Goal: Task Accomplishment & Management: Manage account settings

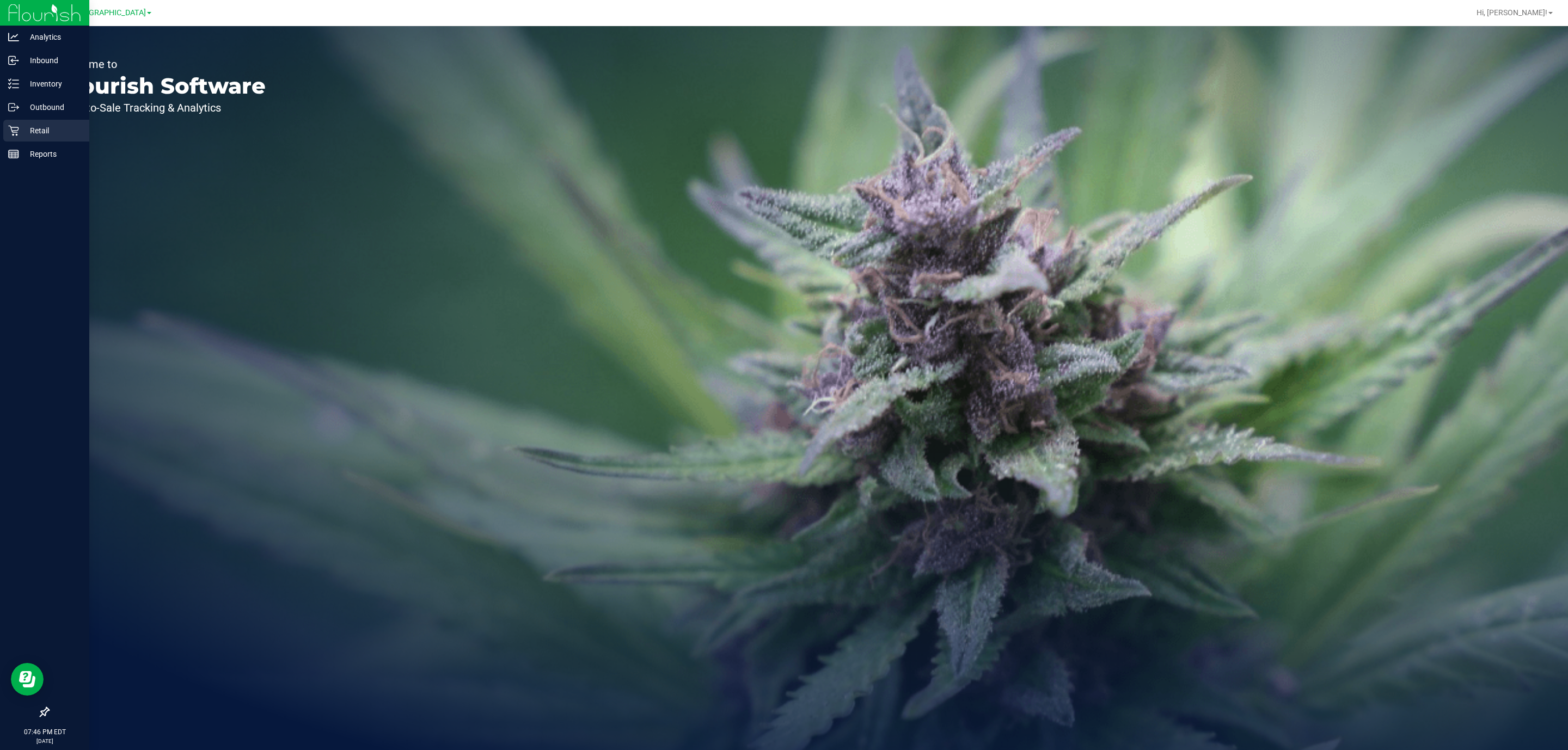
click at [17, 129] on icon at bounding box center [13, 130] width 11 height 11
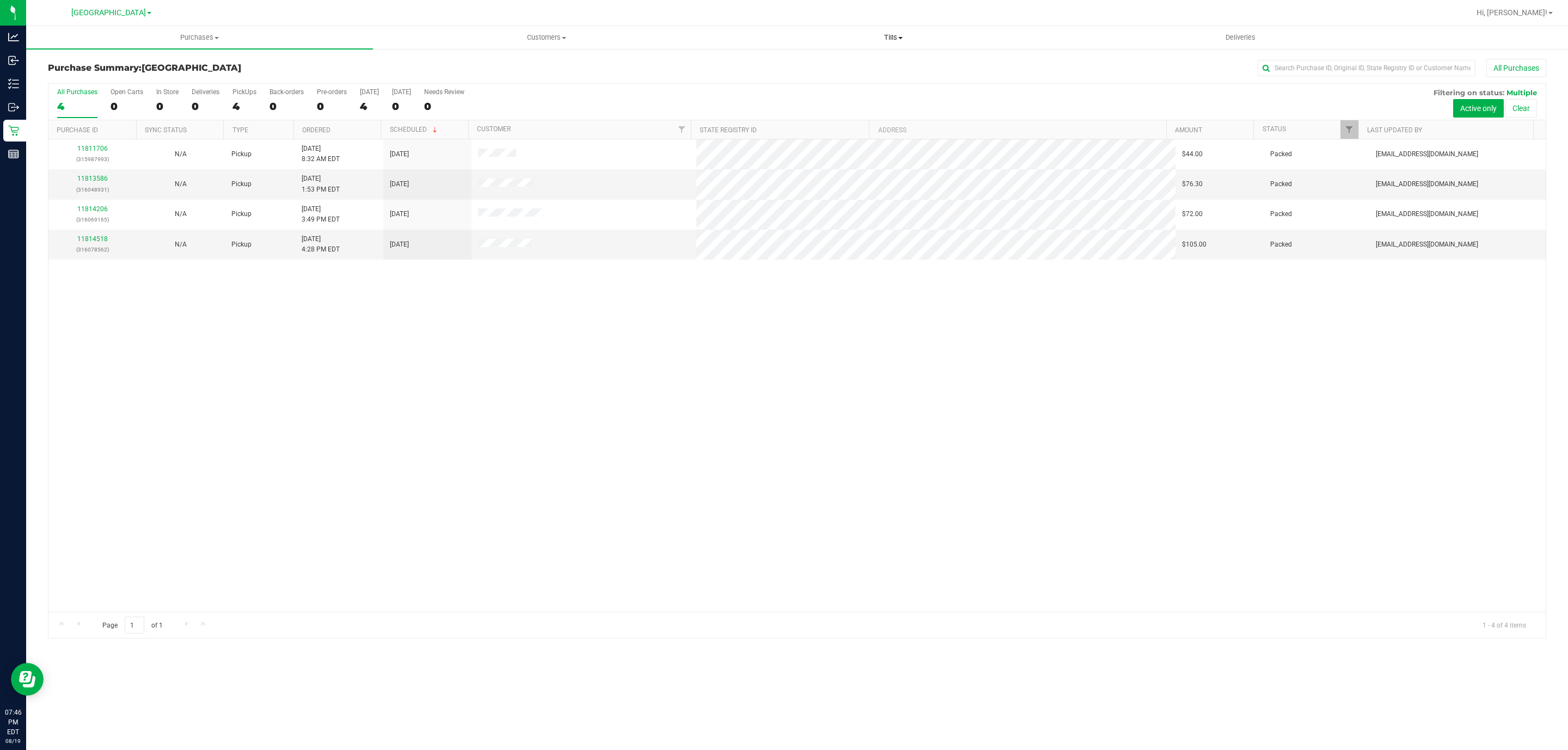
click at [891, 42] on uib-tab-heading "Tills Manage tills Reconcile e-payments" at bounding box center [893, 37] width 346 height 22
click at [796, 62] on li "Manage tills" at bounding box center [893, 66] width 347 height 13
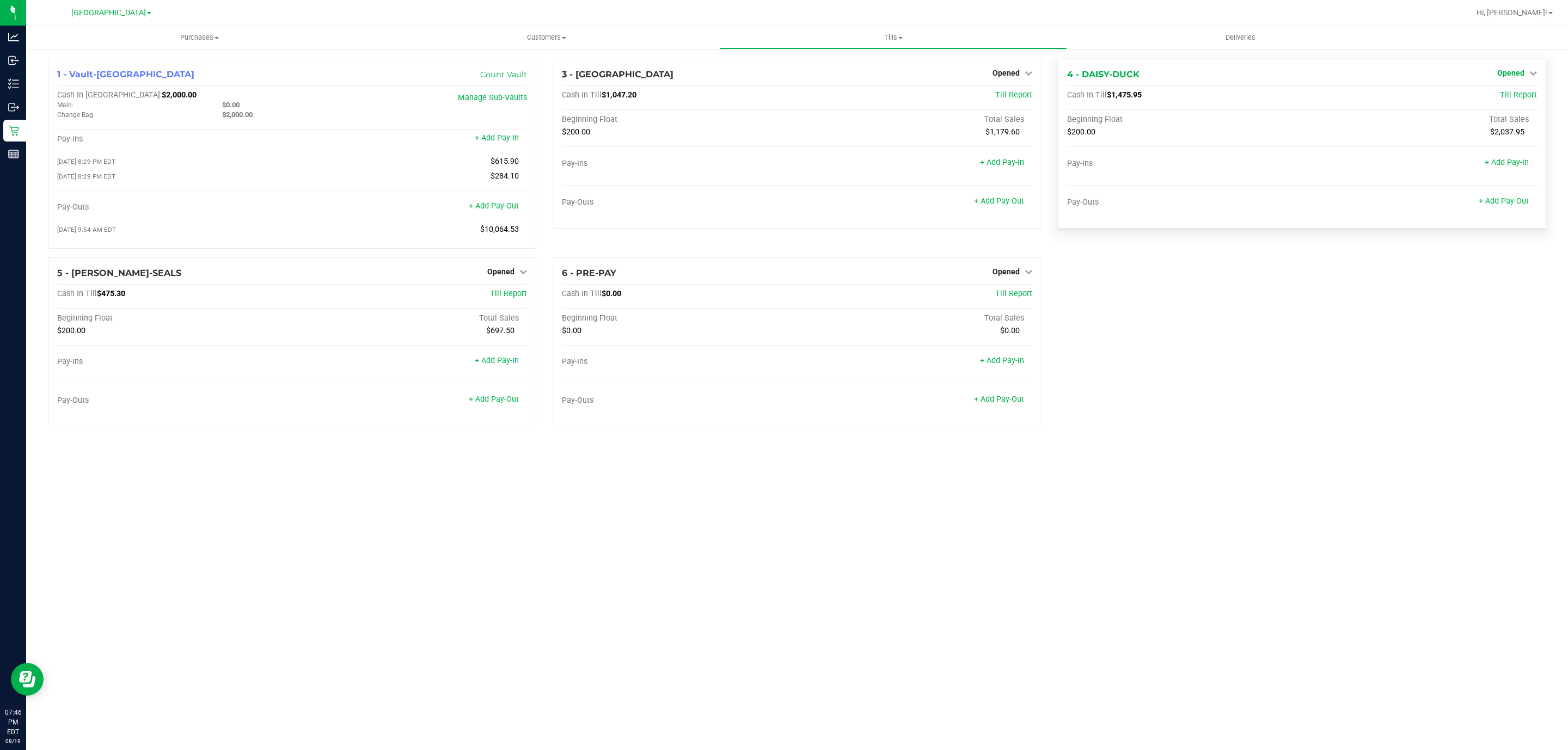
click at [1516, 75] on span "Opened" at bounding box center [1510, 72] width 27 height 9
click at [1507, 98] on link "Close Till" at bounding box center [1512, 96] width 29 height 9
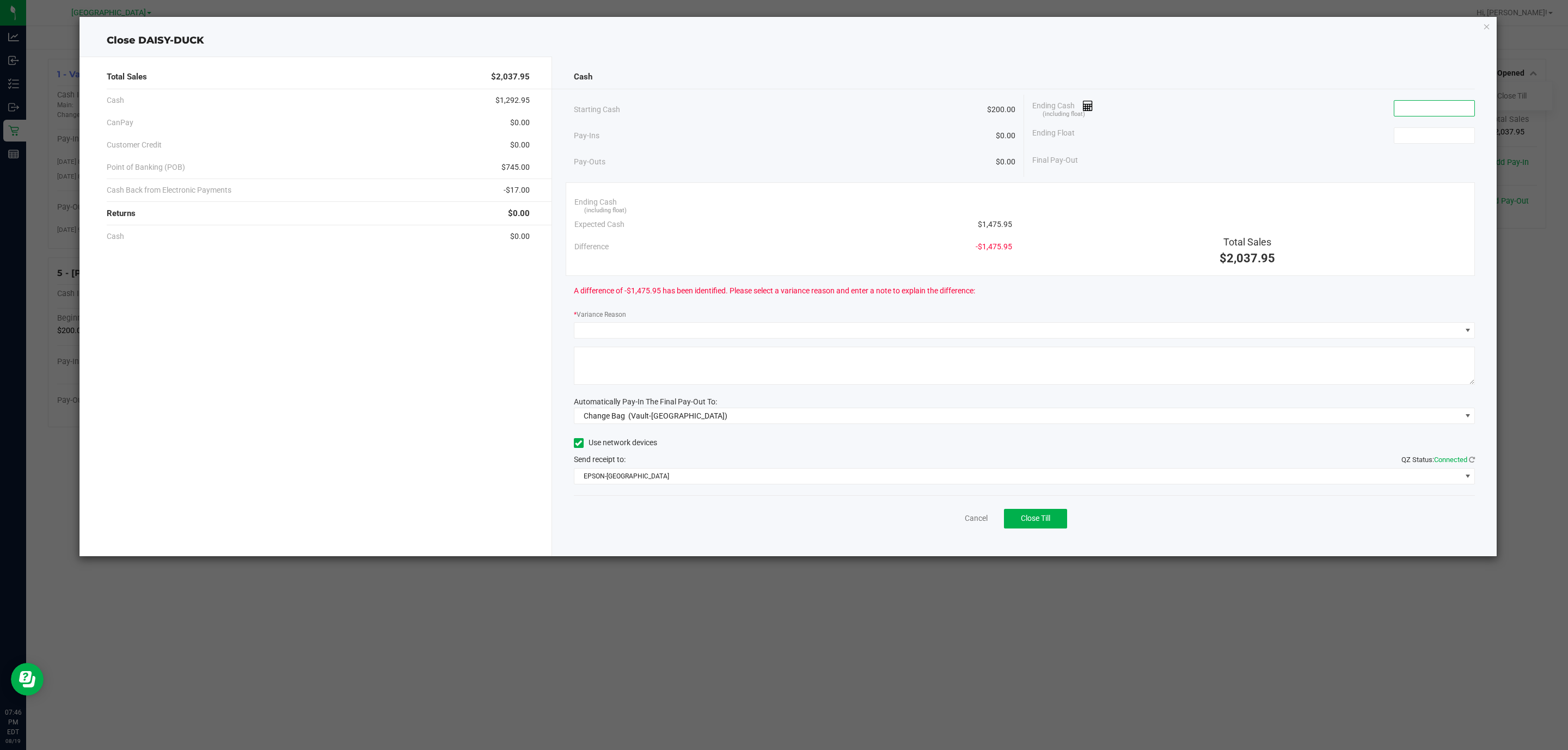
click at [1438, 103] on input at bounding box center [1434, 108] width 80 height 15
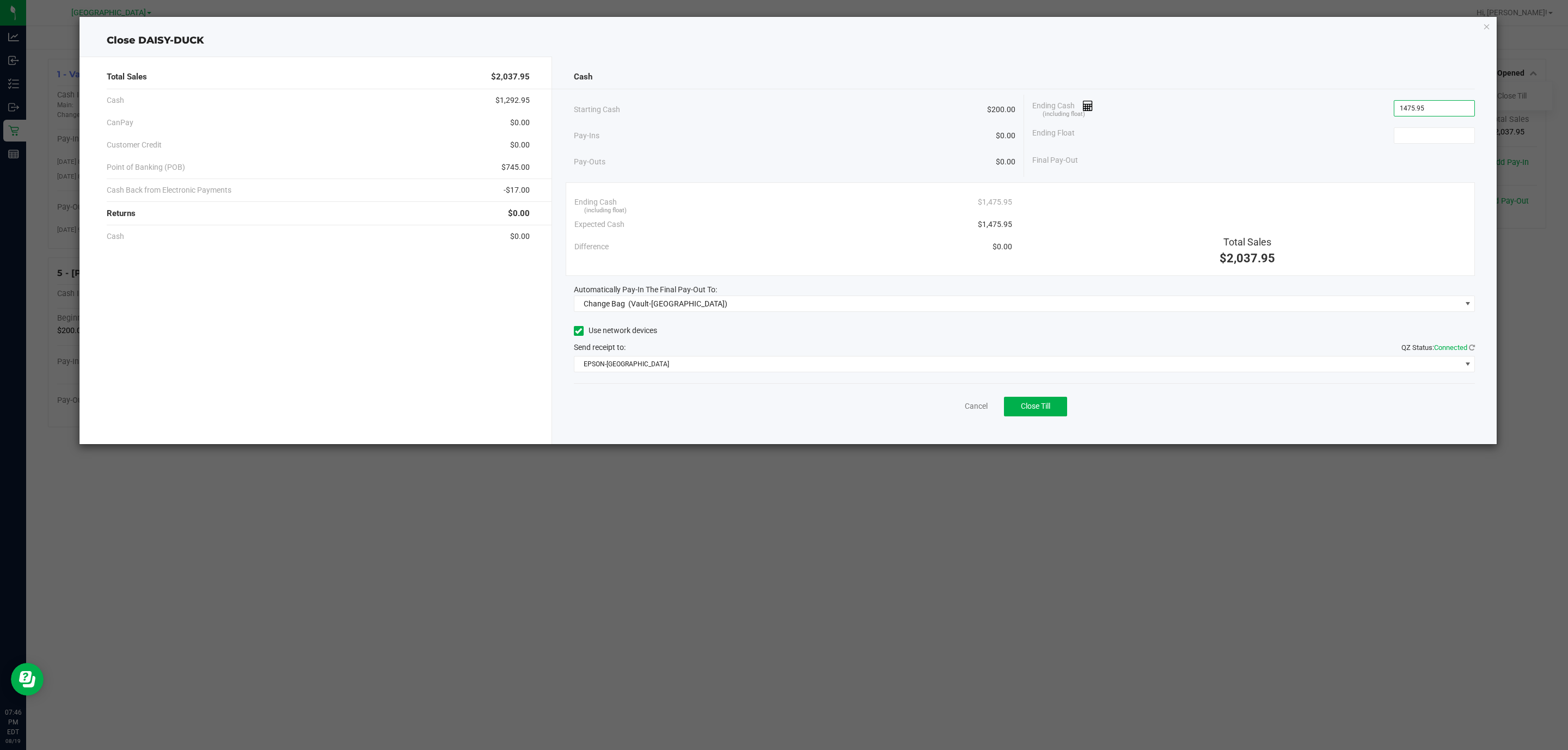
type input "$1,475.95"
type input "$200.00"
click at [699, 294] on span "Automatically Pay-In The Final Pay-Out To:" at bounding box center [645, 289] width 143 height 9
click at [699, 300] on span "(Vault-[GEOGRAPHIC_DATA])" at bounding box center [678, 303] width 99 height 9
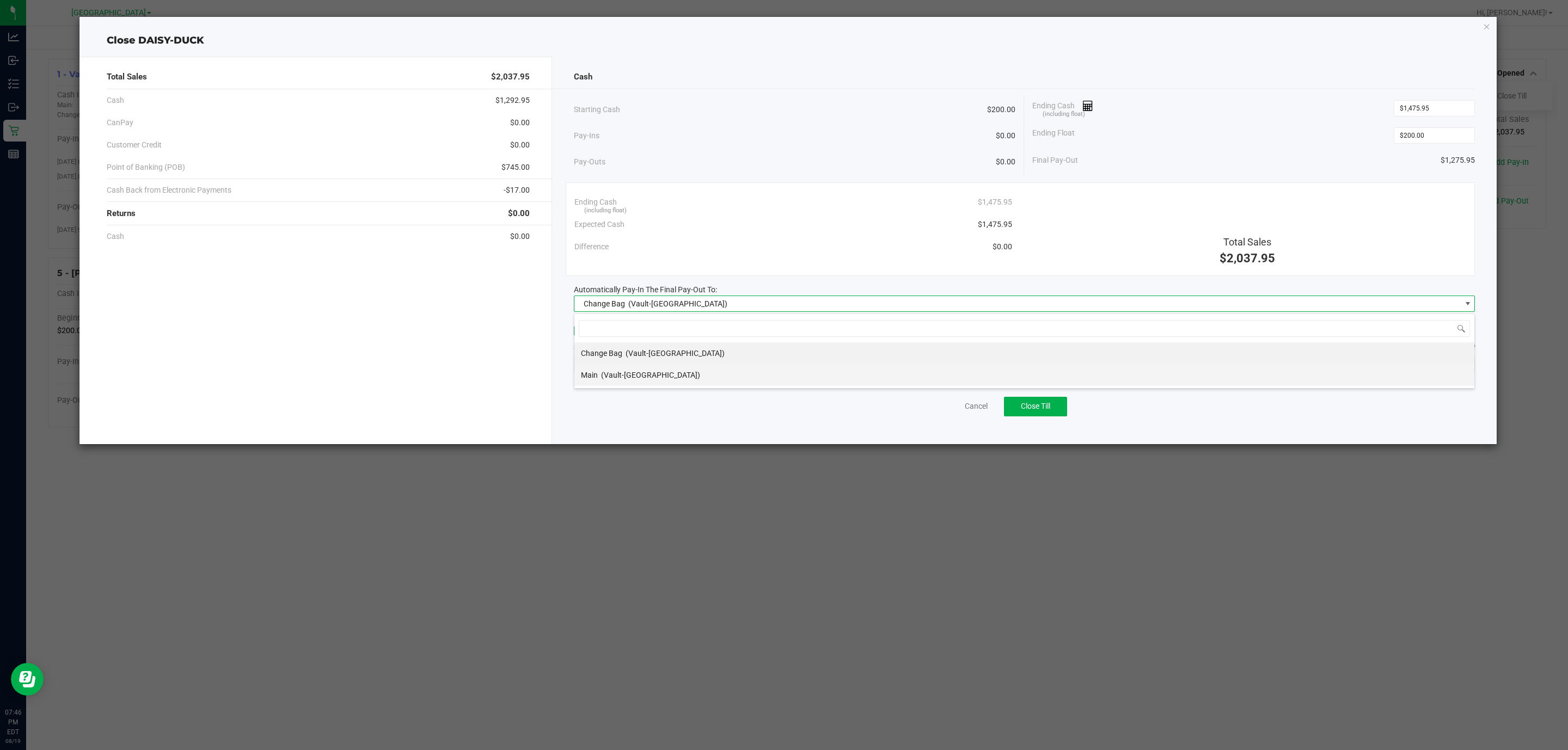
click at [630, 372] on span "(Vault-[GEOGRAPHIC_DATA])" at bounding box center [650, 375] width 99 height 9
click at [639, 372] on span "EPSON-[GEOGRAPHIC_DATA]" at bounding box center [1024, 364] width 901 height 16
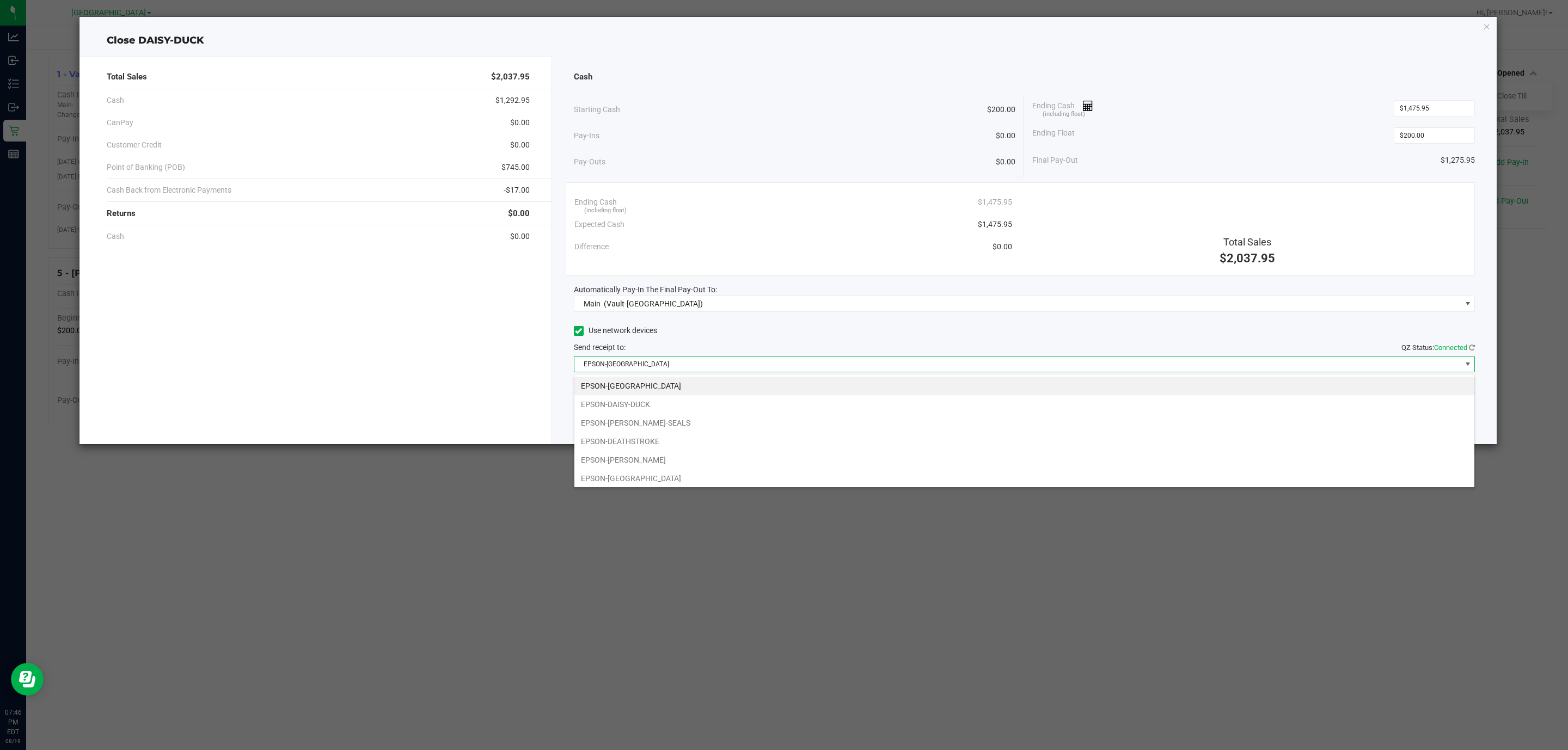
click at [639, 365] on span "EPSON-[GEOGRAPHIC_DATA]" at bounding box center [1017, 364] width 887 height 15
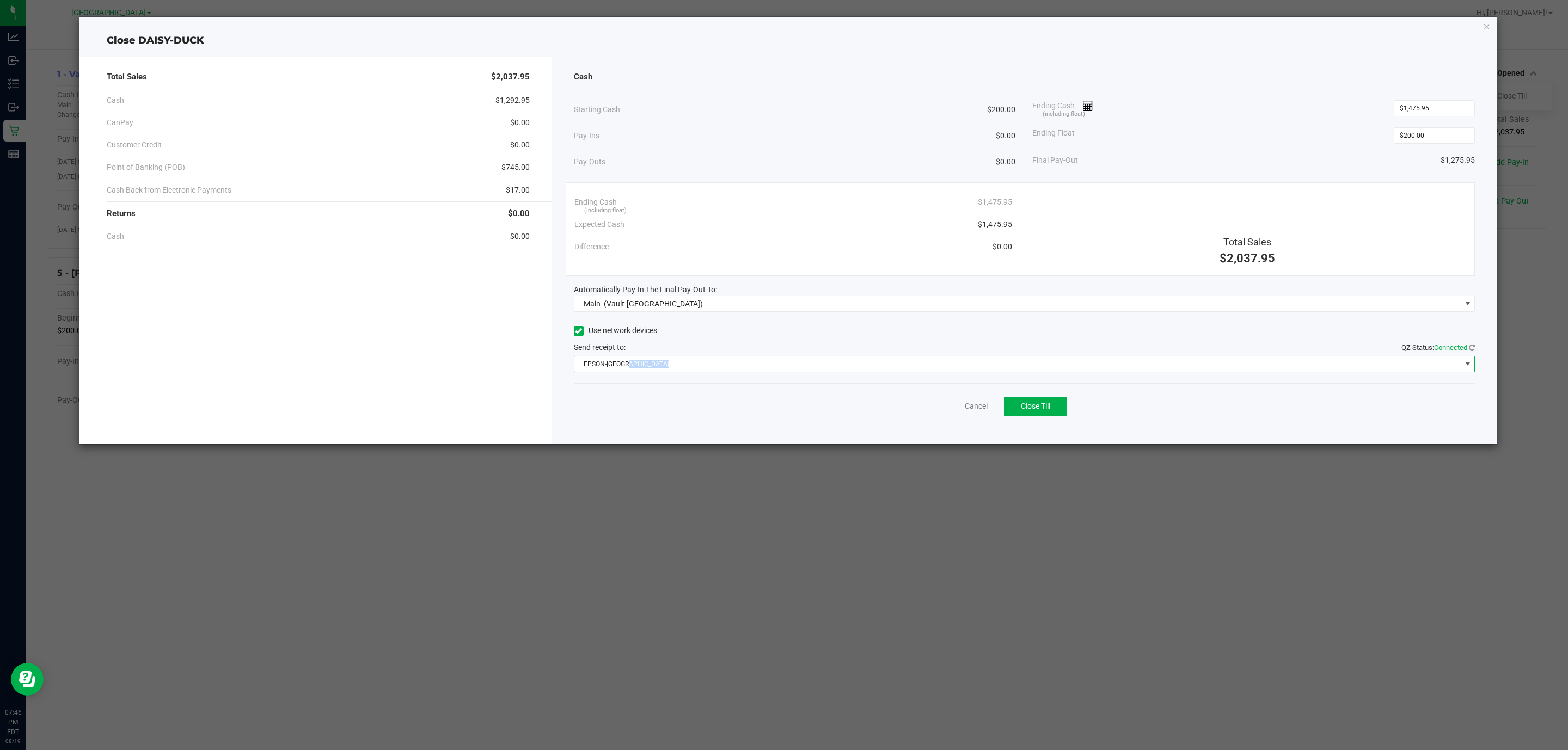
click at [639, 365] on span "EPSON-[GEOGRAPHIC_DATA]" at bounding box center [1017, 364] width 887 height 15
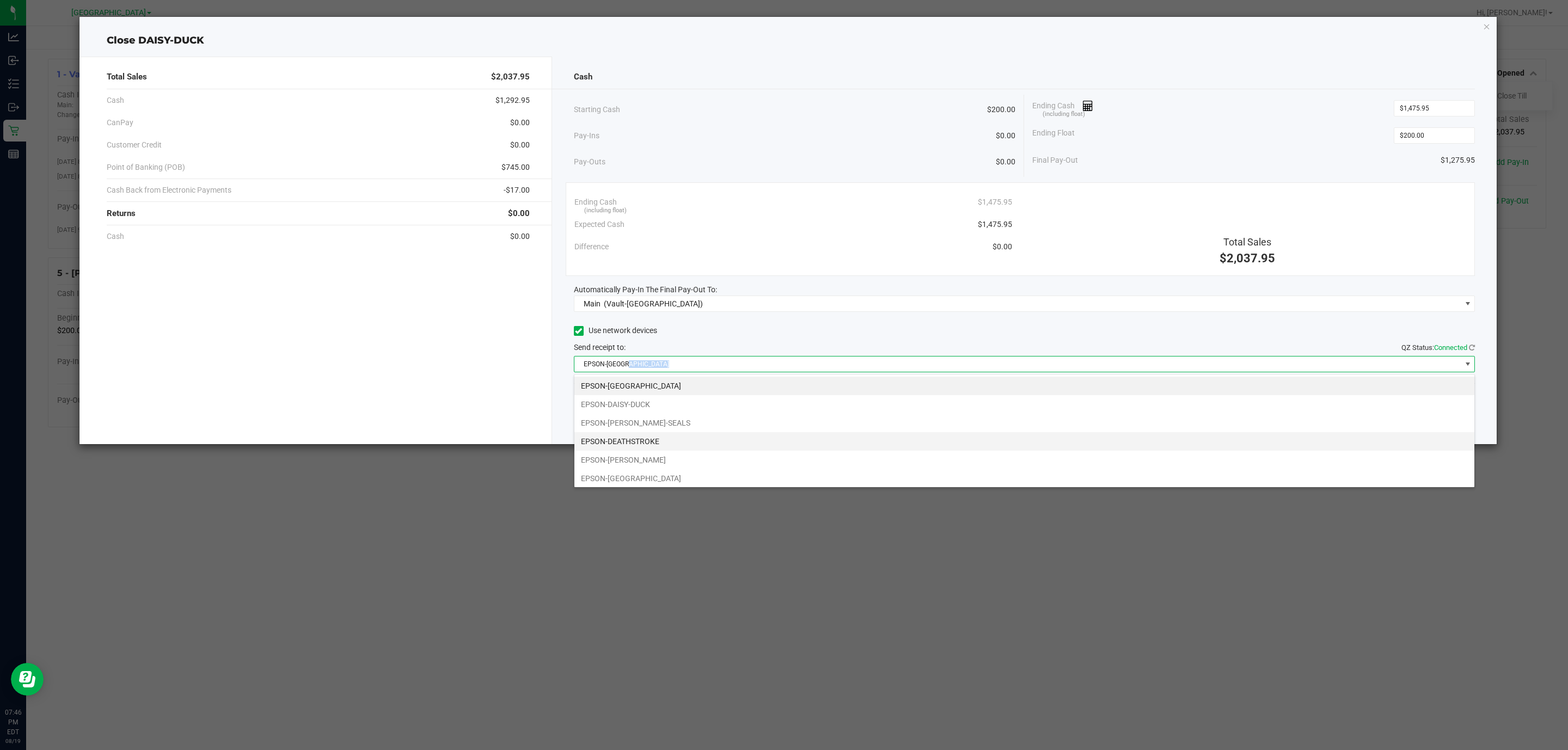
click at [664, 436] on li "EPSON-DEATHSTROKE" at bounding box center [1024, 442] width 900 height 19
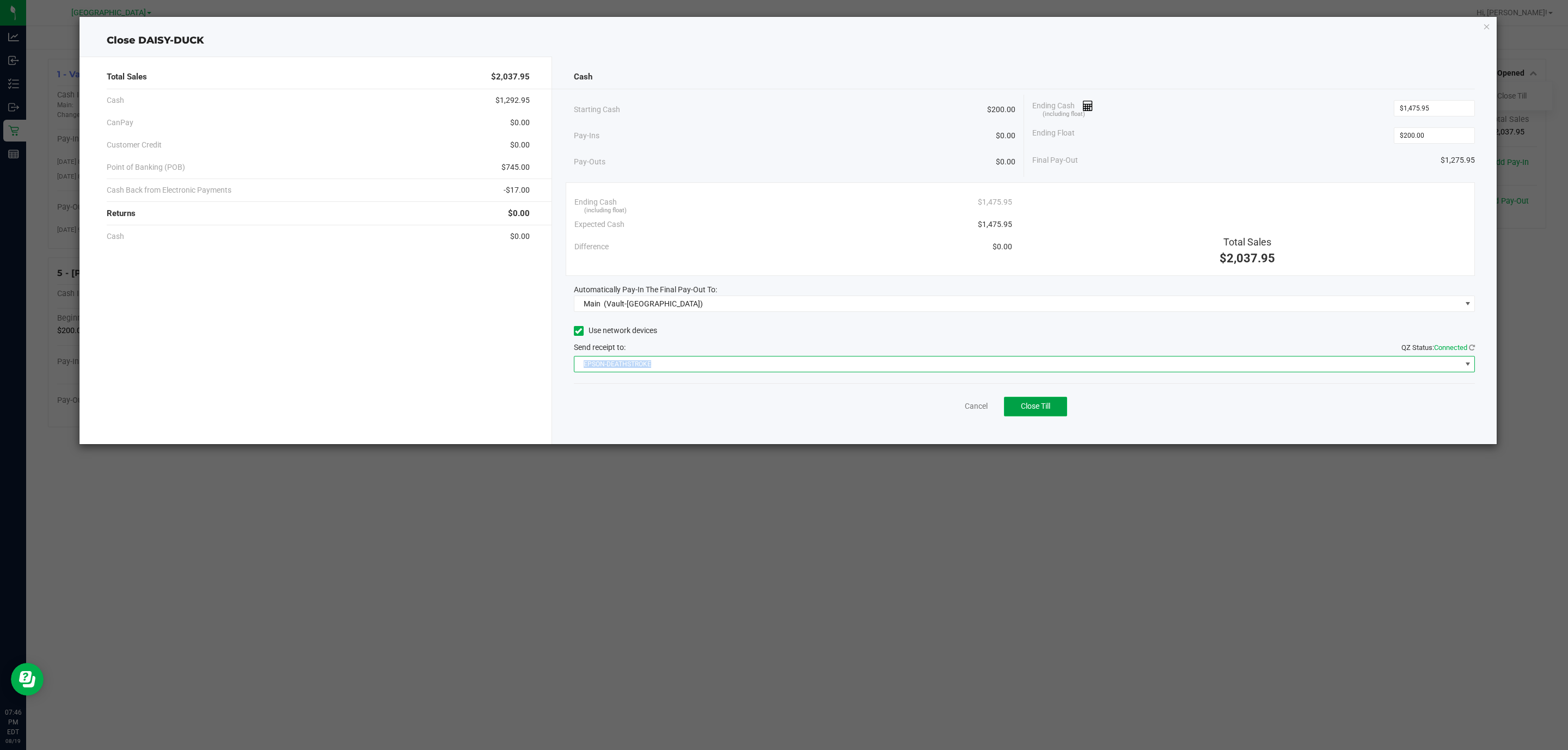
click at [1042, 416] on button "Close Till" at bounding box center [1035, 406] width 63 height 19
click at [952, 410] on link "Dismiss" at bounding box center [952, 406] width 26 height 11
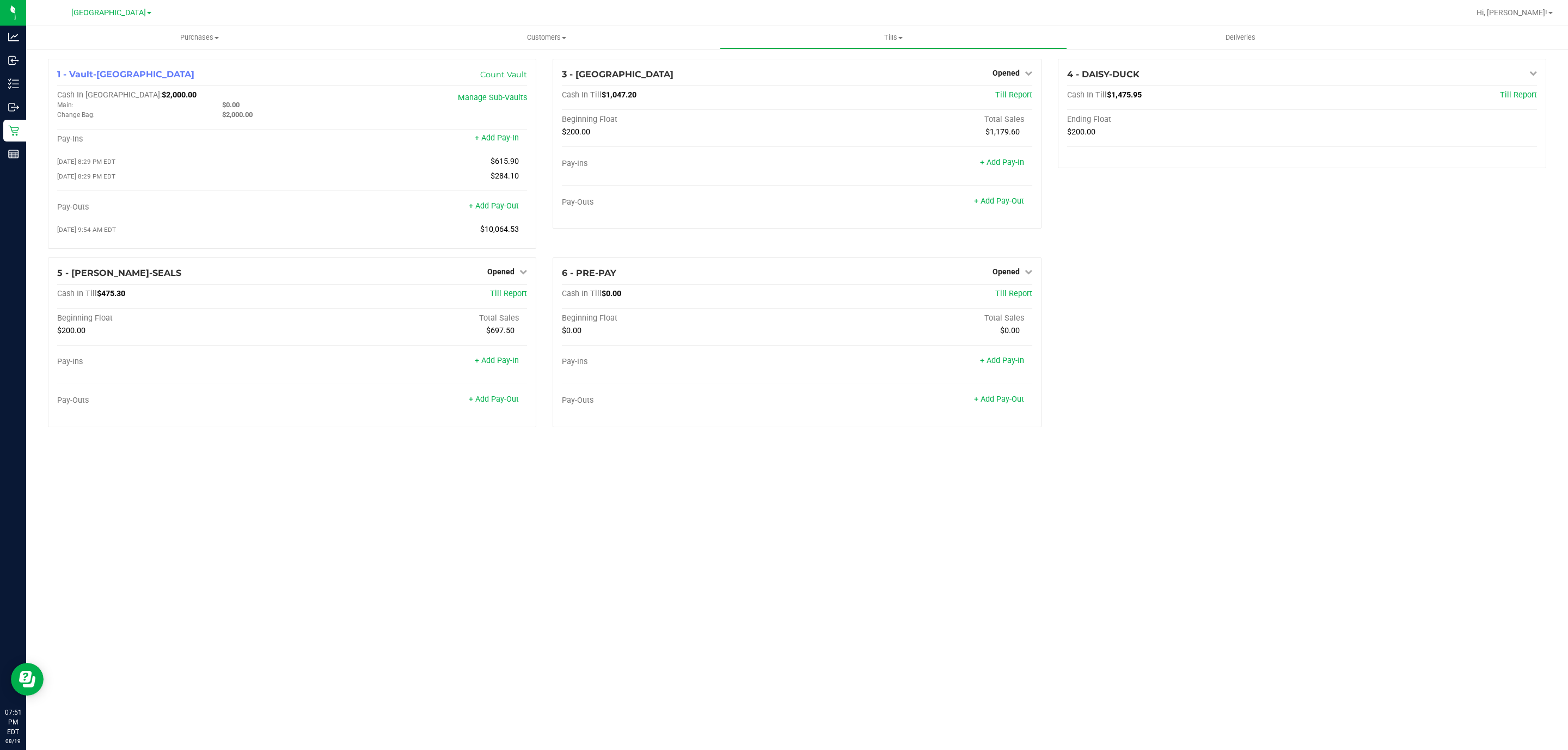
click at [1000, 535] on div "Purchases Summary of purchases Fulfillment All purchases Customers All customer…" at bounding box center [797, 388] width 1542 height 724
